Goal: Register for event/course

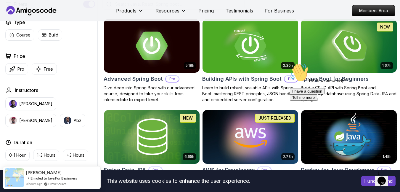
scroll to position [160, 0]
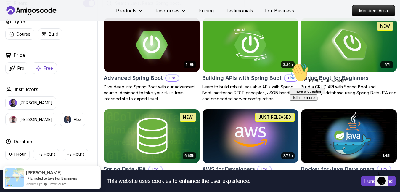
click at [43, 66] on button "Free" at bounding box center [44, 68] width 25 height 12
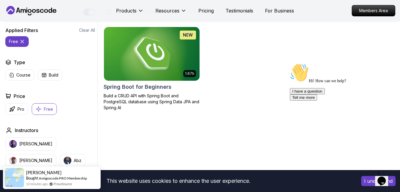
scroll to position [152, 0]
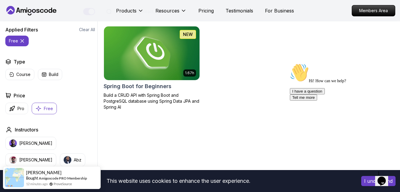
click at [149, 55] on img at bounding box center [152, 53] width 100 height 56
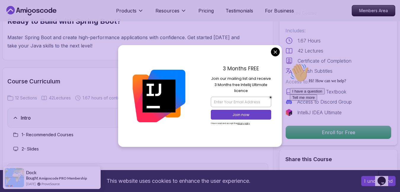
scroll to position [676, 0]
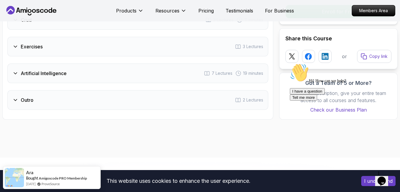
scroll to position [1019, 0]
click at [242, 102] on div "Outro 2 Lectures" at bounding box center [137, 100] width 261 height 20
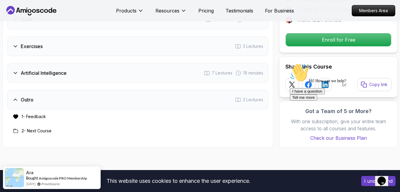
click at [242, 102] on div "Outro 2 Lectures" at bounding box center [137, 100] width 261 height 20
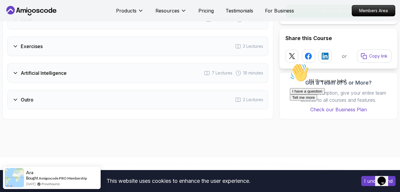
click at [187, 69] on div "Artificial Intelligence 7 Lectures 19 minutes" at bounding box center [137, 73] width 261 height 20
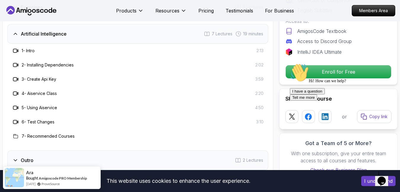
scroll to position [1030, 0]
click at [101, 36] on div "Artificial Intelligence 7 Lectures 19 minutes" at bounding box center [137, 34] width 261 height 20
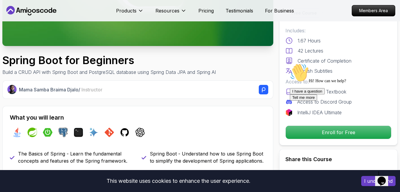
scroll to position [143, 0]
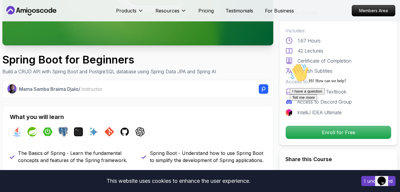
click at [148, 120] on h2 "What you will learn" at bounding box center [138, 117] width 256 height 8
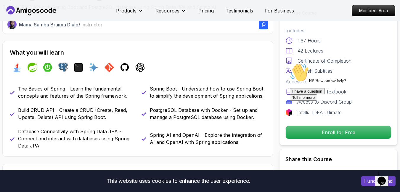
scroll to position [206, 0]
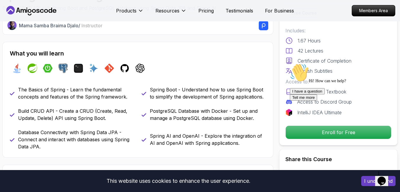
click at [303, 83] on div "Hi! How can we help?" at bounding box center [343, 73] width 107 height 20
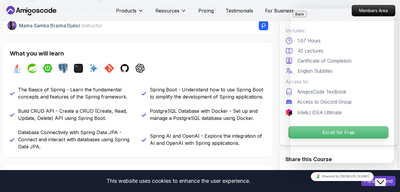
click at [288, 129] on p "Enroll for Free" at bounding box center [338, 132] width 100 height 12
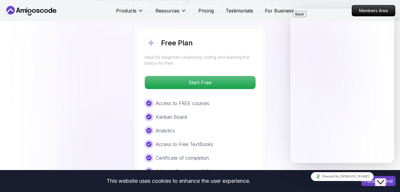
scroll to position [1207, 0]
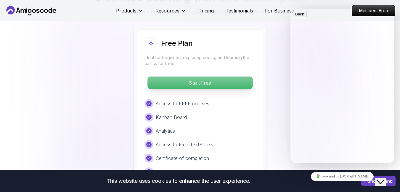
click at [184, 82] on p "Start Free" at bounding box center [199, 82] width 105 height 12
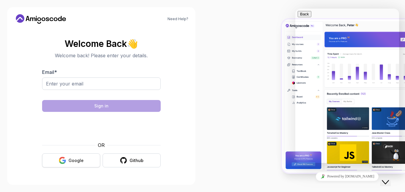
click at [85, 159] on button "Google" at bounding box center [71, 160] width 58 height 14
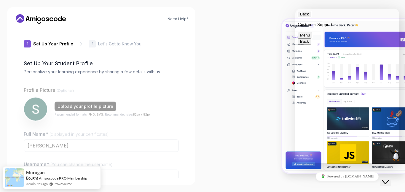
type input "swifthawke970e"
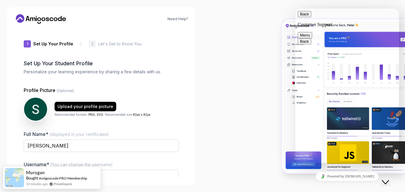
scroll to position [55, 0]
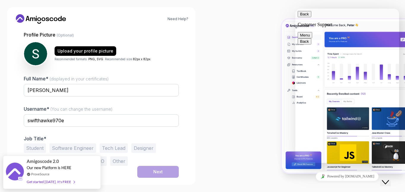
click at [305, 17] on button "Back" at bounding box center [304, 14] width 14 height 6
click at [306, 7] on div at bounding box center [303, 96] width 202 height 192
click at [389, 178] on icon "Close Chat This icon closes the chat window." at bounding box center [384, 181] width 7 height 7
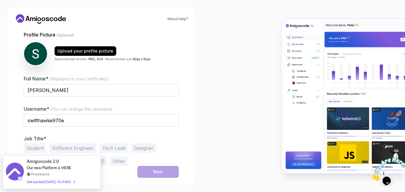
click at [41, 148] on button "Student" at bounding box center [35, 147] width 22 height 9
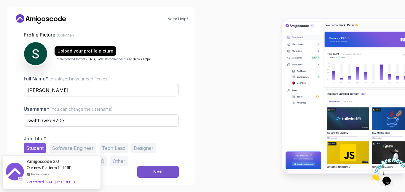
click at [158, 174] on div "Next" at bounding box center [157, 171] width 9 height 6
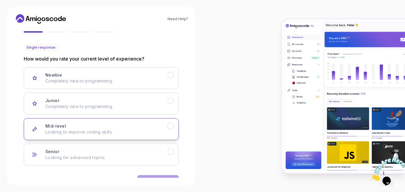
click at [145, 134] on p "Looking to improve coding skills." at bounding box center [106, 132] width 122 height 6
click at [153, 177] on button "Next" at bounding box center [157, 181] width 41 height 12
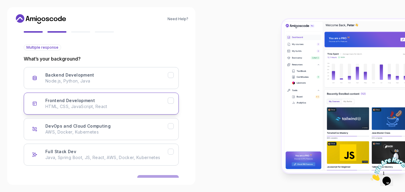
click at [150, 111] on button "Frontend Development HTML, CSS, JavaScript, React" at bounding box center [101, 103] width 155 height 22
click at [162, 175] on div "Need Help? 2 Let's Get to Know You 1 Set Up Your Profile 2 Let's Get to Know Yo…" at bounding box center [101, 95] width 188 height 177
click at [162, 175] on button "Next" at bounding box center [157, 181] width 41 height 12
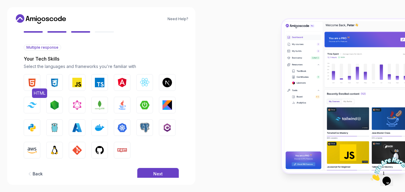
click at [25, 80] on button "HTML" at bounding box center [32, 82] width 17 height 17
click at [50, 84] on img "button" at bounding box center [54, 82] width 9 height 9
click at [76, 83] on img "button" at bounding box center [76, 82] width 9 height 9
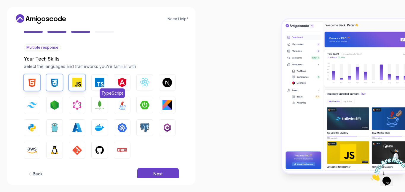
click at [102, 81] on img "button" at bounding box center [99, 82] width 9 height 9
click at [145, 79] on img "button" at bounding box center [144, 82] width 9 height 9
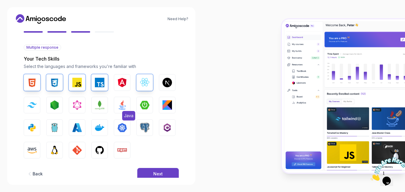
click at [123, 103] on img "button" at bounding box center [121, 104] width 9 height 9
click at [28, 104] on img "button" at bounding box center [31, 105] width 9 height 6
click at [30, 126] on img "button" at bounding box center [31, 127] width 9 height 9
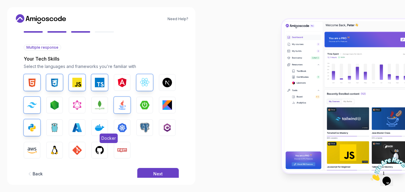
click at [102, 128] on img "button" at bounding box center [99, 127] width 9 height 9
click at [142, 126] on img "button" at bounding box center [144, 127] width 9 height 9
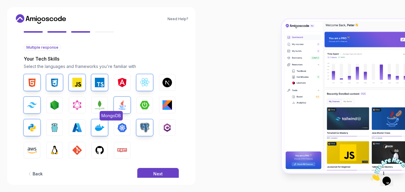
click at [99, 110] on button "MongoDB" at bounding box center [99, 105] width 17 height 17
click at [74, 152] on img "button" at bounding box center [76, 149] width 9 height 9
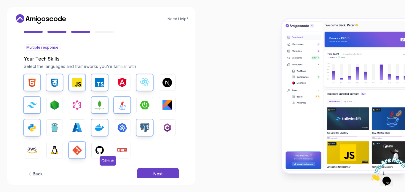
click at [96, 150] on img "button" at bounding box center [99, 149] width 9 height 9
click at [123, 148] on img "button" at bounding box center [121, 149] width 9 height 9
click at [55, 101] on img "button" at bounding box center [54, 104] width 9 height 9
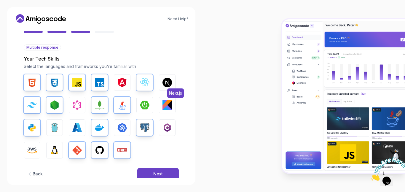
click at [161, 87] on button "Next.js" at bounding box center [167, 82] width 17 height 17
click at [158, 168] on button "Next" at bounding box center [157, 174] width 41 height 12
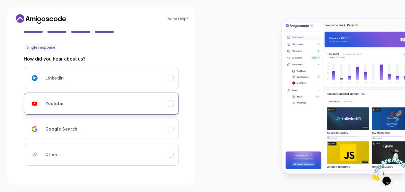
click at [144, 101] on div "Youtube" at bounding box center [106, 103] width 122 height 12
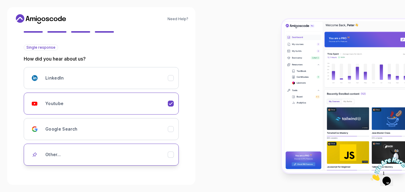
scroll to position [78, 0]
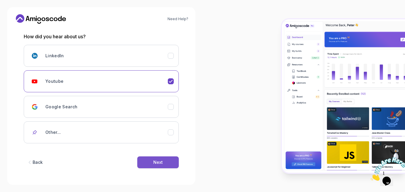
click at [159, 165] on div "Next" at bounding box center [157, 162] width 9 height 6
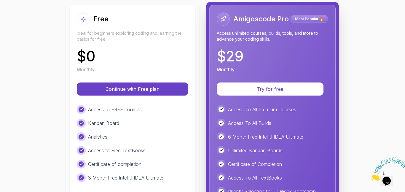
scroll to position [95, 0]
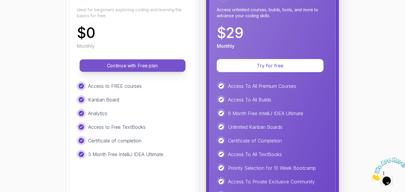
click at [132, 65] on p "Continue with Free plan" at bounding box center [132, 65] width 92 height 7
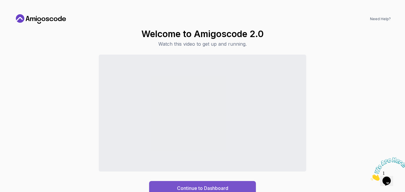
click at [214, 186] on div "Continue to Dashboard" at bounding box center [202, 187] width 51 height 7
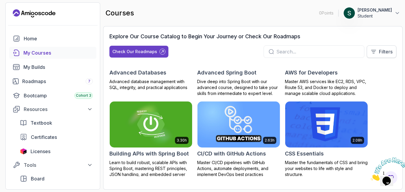
click at [375, 49] on icon at bounding box center [373, 52] width 6 height 6
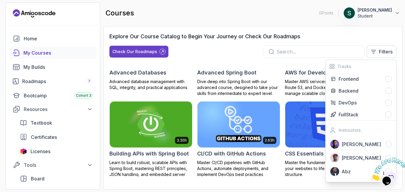
click at [258, 63] on div "8.31h Advanced Databases Advanced database management with SQL, integrity, and …" at bounding box center [252, 122] width 287 height 121
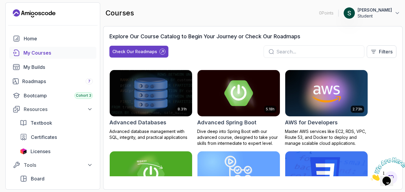
click at [223, 121] on h2 "Advanced Spring Boot" at bounding box center [226, 122] width 59 height 8
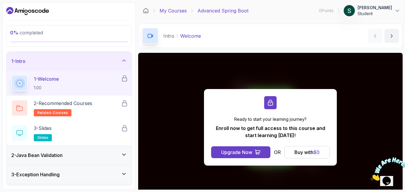
click at [176, 11] on link "My Courses" at bounding box center [172, 10] width 27 height 7
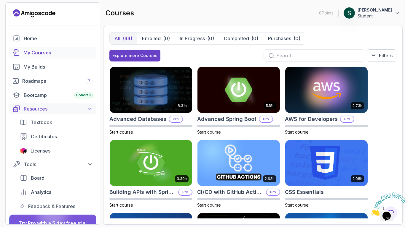
click at [71, 112] on div "Resources" at bounding box center [58, 108] width 69 height 7
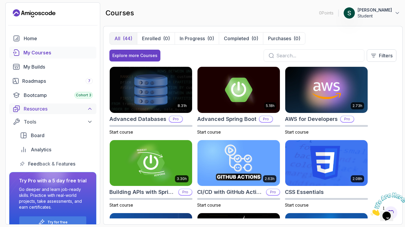
click at [80, 105] on div "Resources" at bounding box center [58, 108] width 69 height 7
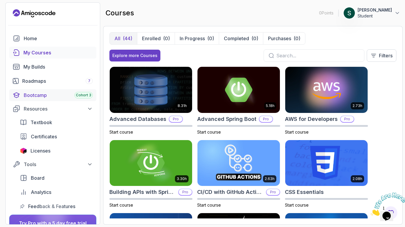
click at [77, 97] on span "Cohort 3" at bounding box center [83, 95] width 15 height 5
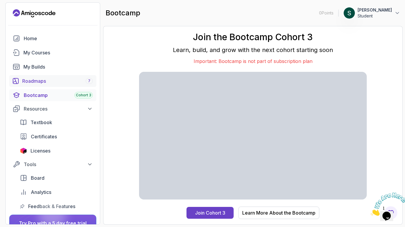
click at [44, 81] on div "Roadmaps 7" at bounding box center [57, 81] width 70 height 7
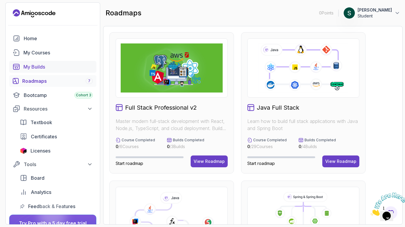
scroll to position [0, 0]
click at [34, 40] on div "Home" at bounding box center [58, 38] width 69 height 7
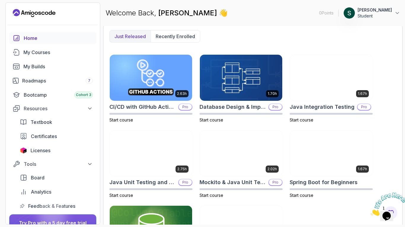
scroll to position [215, 0]
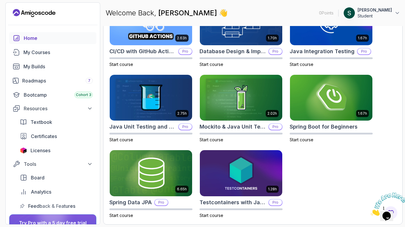
click at [315, 167] on div "2.63h CI/CD with GitHub Actions Pro Start course 1.70h Database Design & Implem…" at bounding box center [252, 109] width 287 height 220
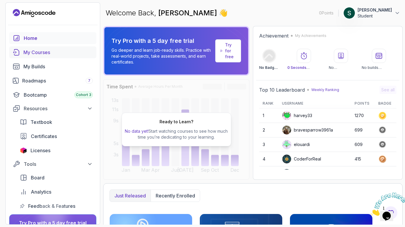
click at [46, 49] on link "My Courses" at bounding box center [52, 52] width 87 height 12
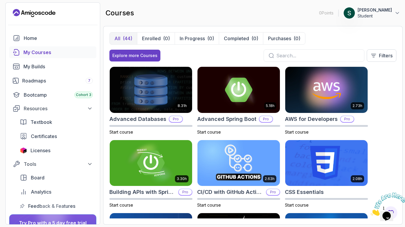
click at [286, 58] on input "text" at bounding box center [317, 55] width 83 height 7
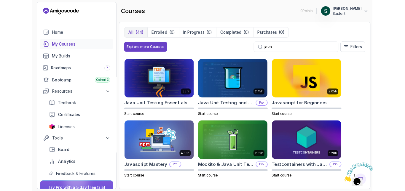
scroll to position [206, 0]
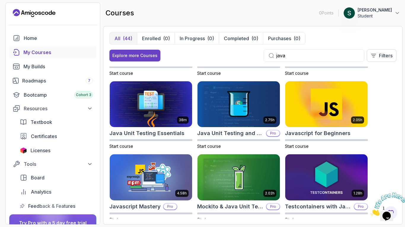
type input "java"
click at [204, 12] on div "courses 0 Points 1 [PERSON_NAME] Student" at bounding box center [252, 12] width 299 height 21
